Goal: Transaction & Acquisition: Download file/media

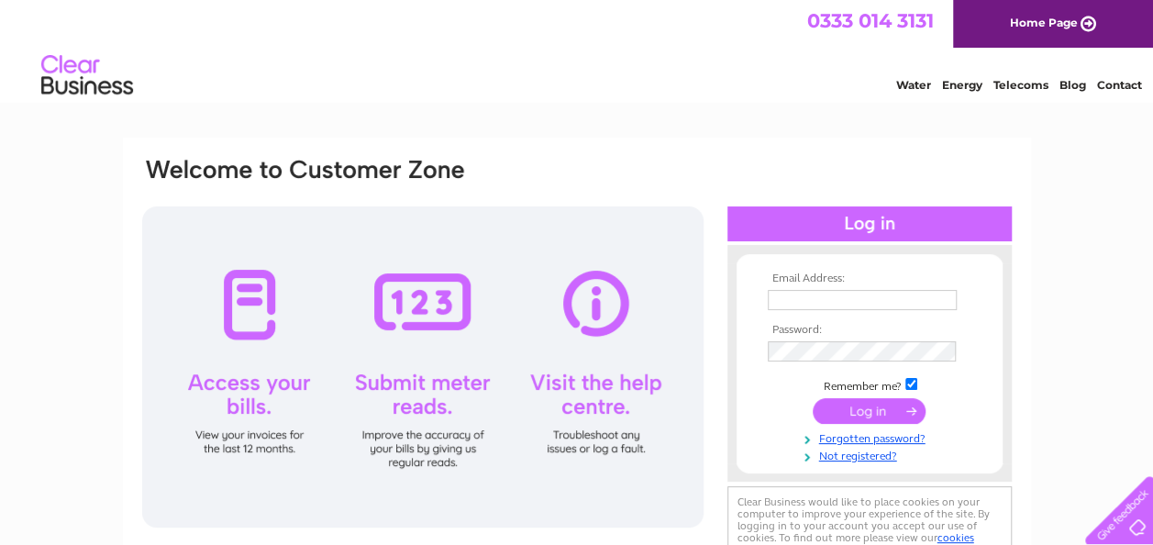
type input "[EMAIL_ADDRESS][DOMAIN_NAME]"
click at [862, 403] on input "submit" at bounding box center [869, 411] width 113 height 26
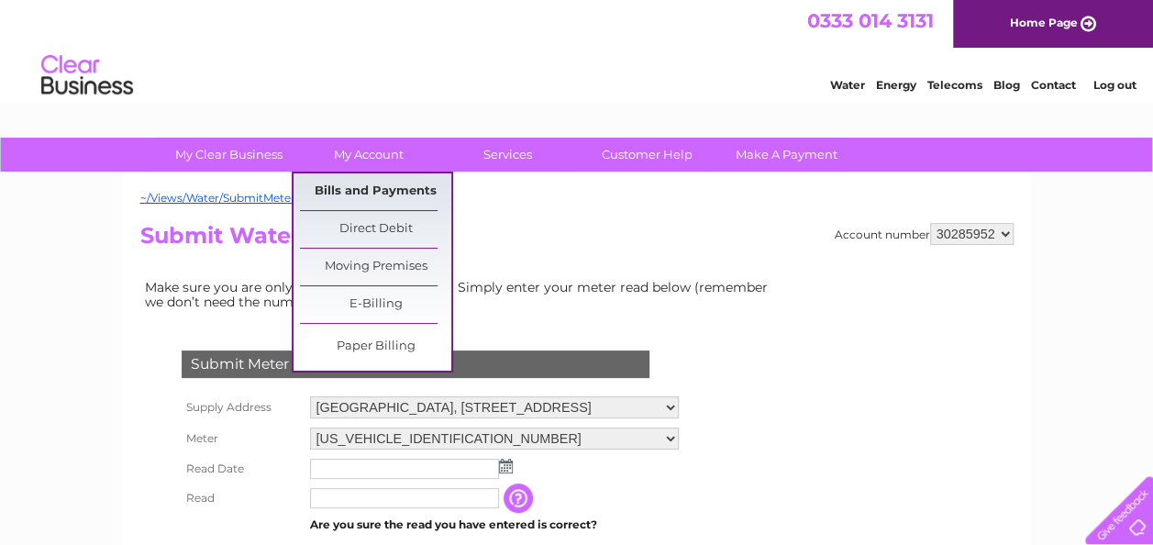
click at [371, 191] on link "Bills and Payments" at bounding box center [375, 191] width 151 height 37
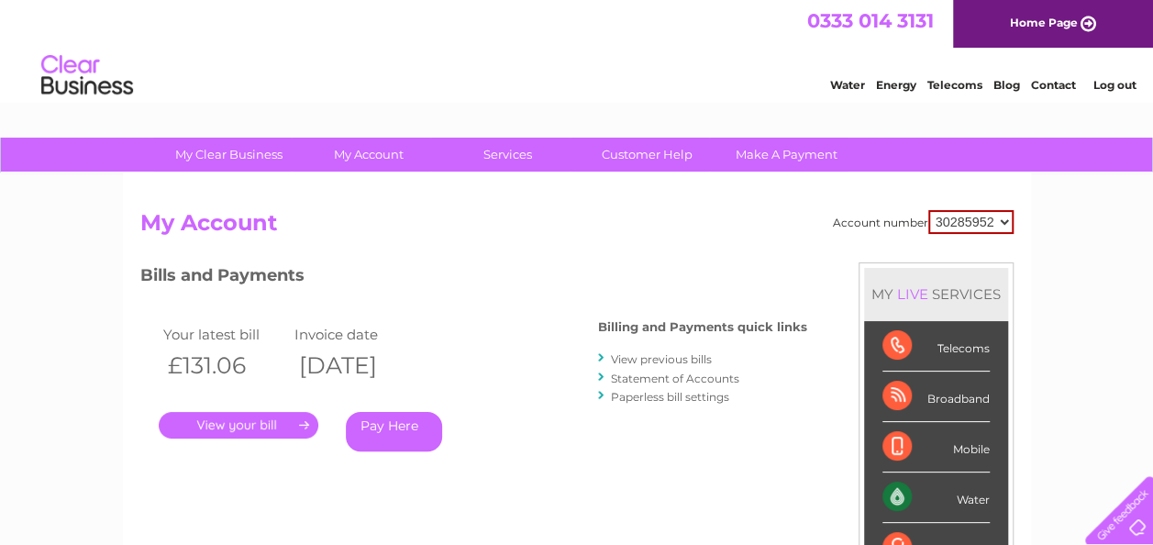
click at [237, 422] on link "." at bounding box center [239, 425] width 160 height 27
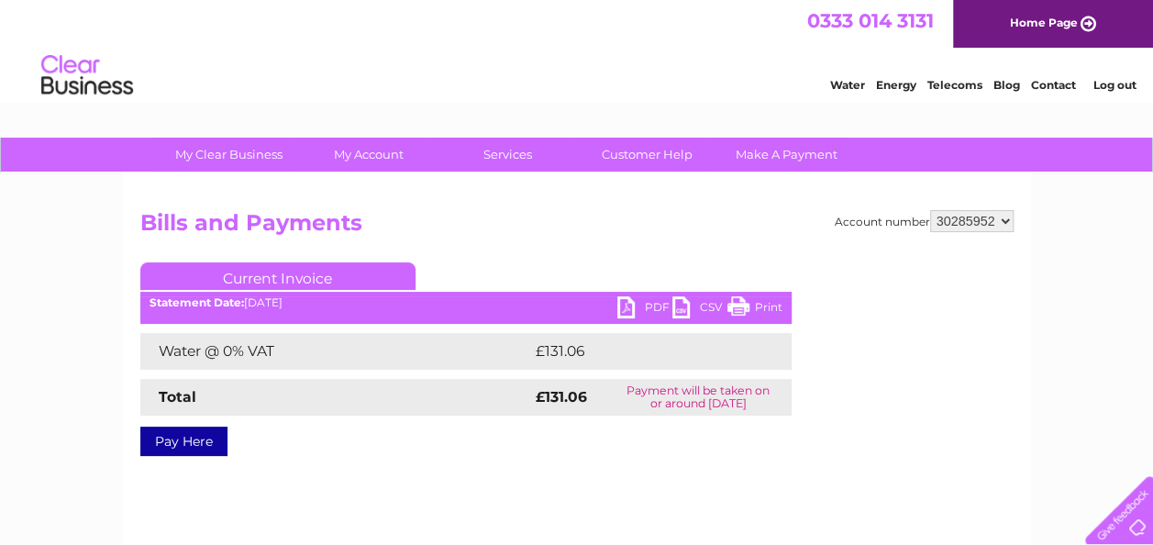
click at [645, 306] on link "PDF" at bounding box center [645, 309] width 55 height 27
